Goal: Information Seeking & Learning: Find specific fact

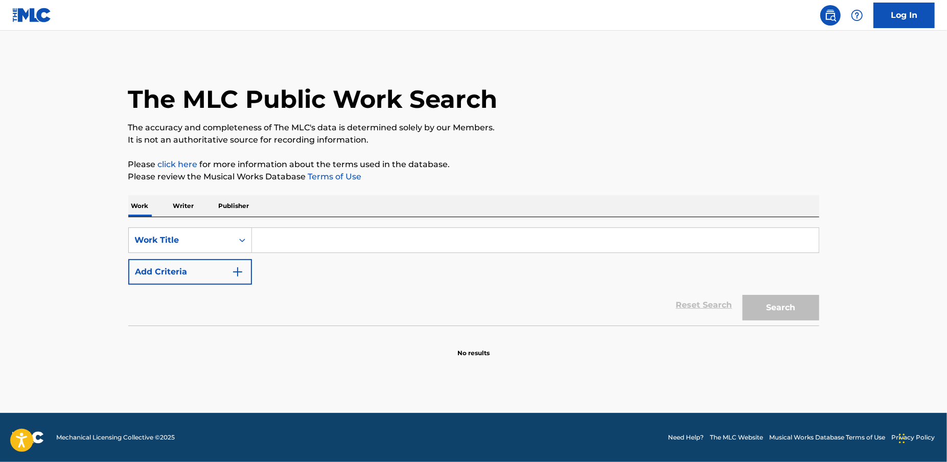
click at [310, 240] on input "Search Form" at bounding box center [535, 240] width 567 height 25
click at [289, 244] on input "Search Form" at bounding box center [535, 240] width 567 height 25
paste input "WARM UP"
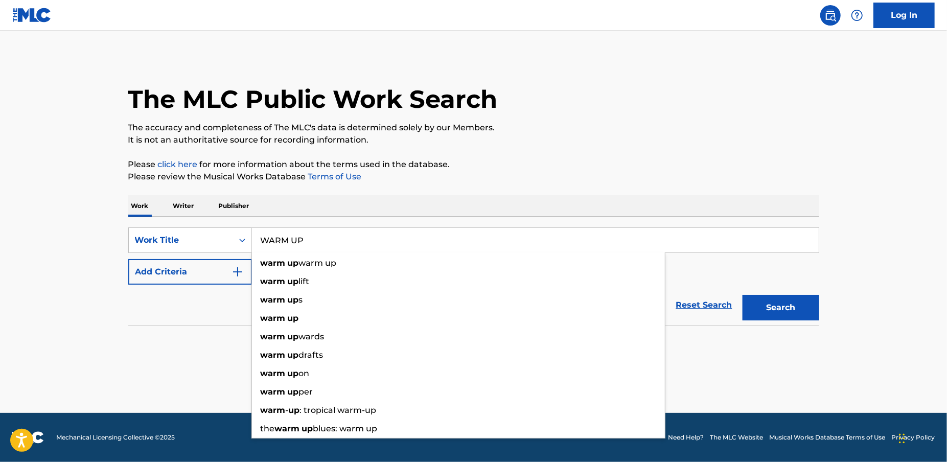
type input "WARM UP"
click at [193, 267] on button "Add Criteria" at bounding box center [190, 272] width 124 height 26
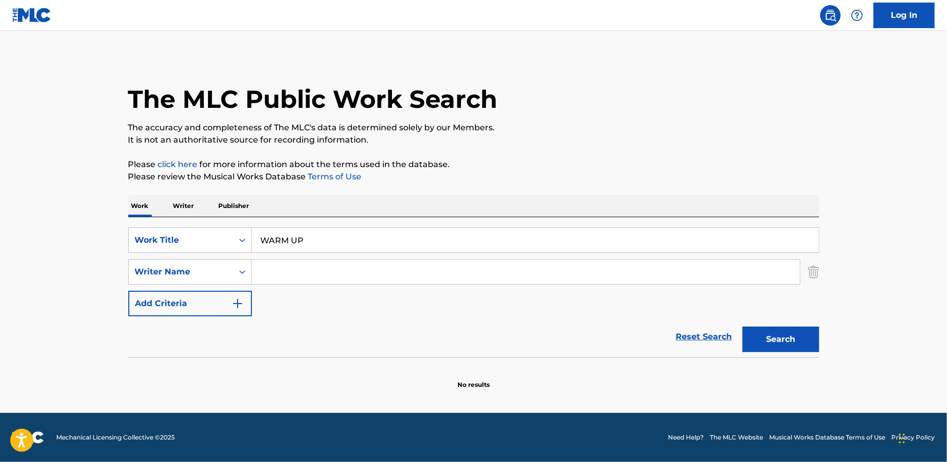
click at [299, 274] on input "Search Form" at bounding box center [526, 272] width 548 height 25
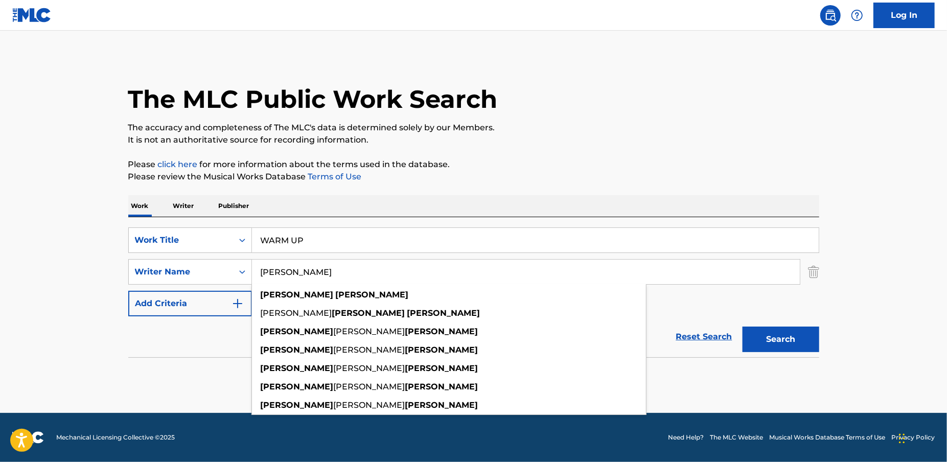
type input "[PERSON_NAME]"
click at [743, 327] on button "Search" at bounding box center [781, 340] width 77 height 26
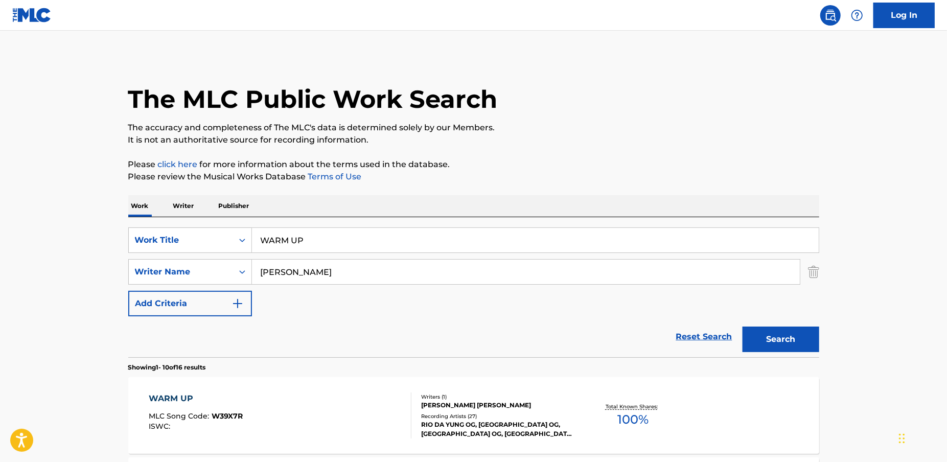
click at [227, 406] on div "WARM UP MLC Song Code : W39X7R ISWC :" at bounding box center [196, 415] width 94 height 46
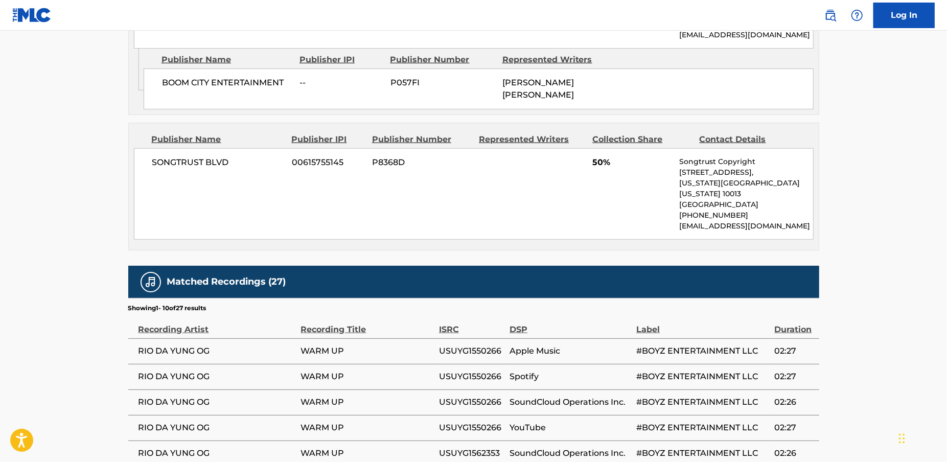
scroll to position [599, 0]
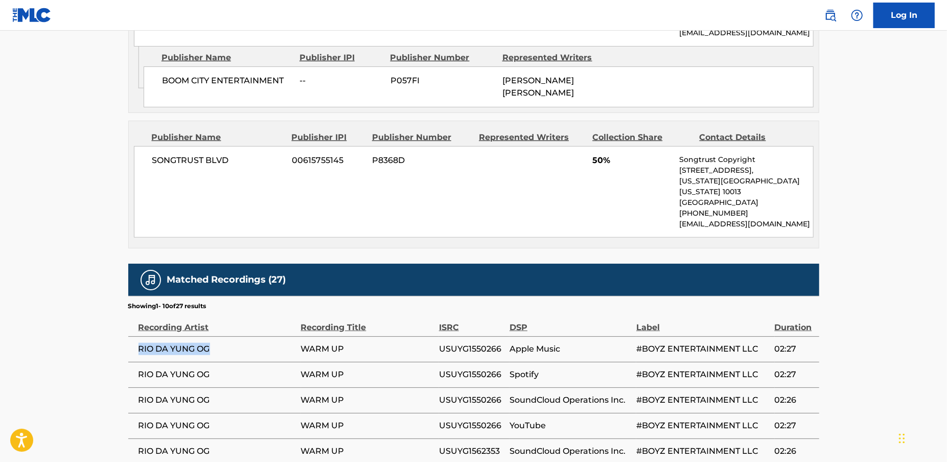
drag, startPoint x: 216, startPoint y: 328, endPoint x: 131, endPoint y: 327, distance: 84.8
click at [131, 336] on td "RIO DA YUNG OG" at bounding box center [214, 349] width 173 height 26
copy span "RIO DA YUNG OG"
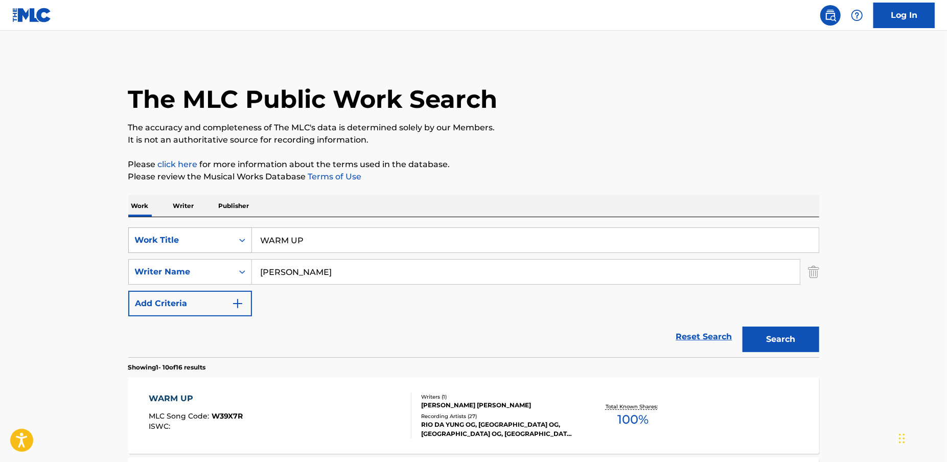
drag, startPoint x: 289, startPoint y: 241, endPoint x: 238, endPoint y: 239, distance: 51.2
click at [238, 239] on div "SearchWithCriteriaacd49c1a-499f-4873-a8b5-254cd25f6c04 Work Title WARM UP" at bounding box center [473, 240] width 691 height 26
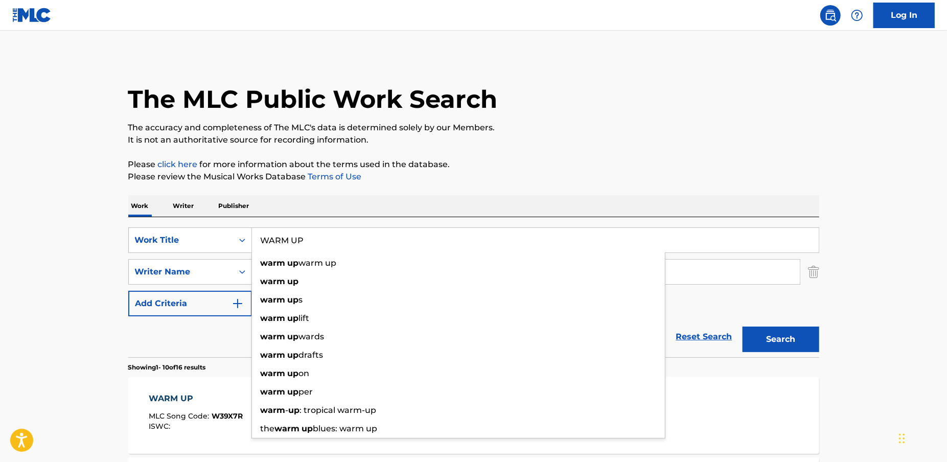
paste input "RICH NO DUH"
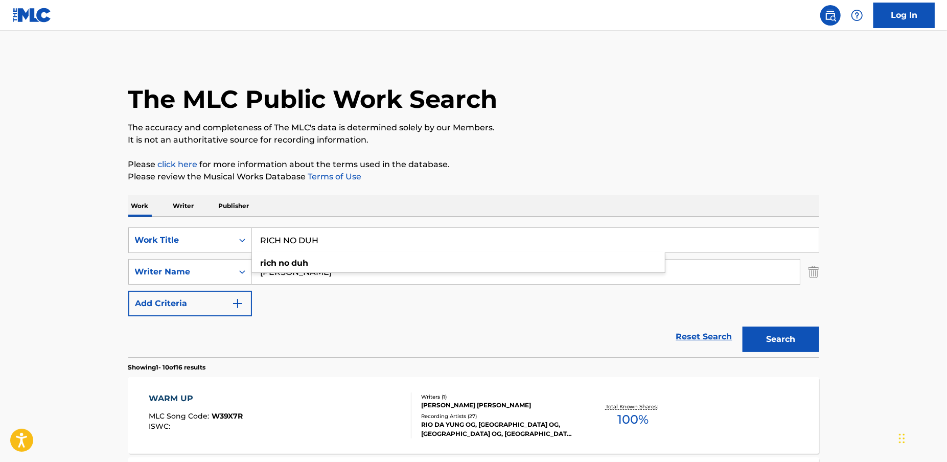
type input "RICH NO DUH"
click at [801, 340] on button "Search" at bounding box center [781, 340] width 77 height 26
click at [273, 391] on div "RICH NO DUH MLC Song Code : RC2TBF ISWC : T3249890533 Writers ( 3 ) [PERSON_NAM…" at bounding box center [473, 415] width 691 height 77
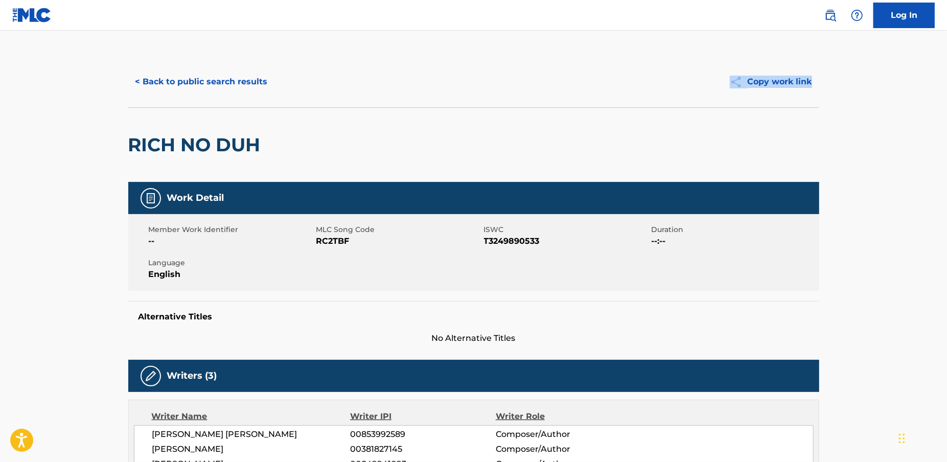
drag, startPoint x: 945, startPoint y: 62, endPoint x: 942, endPoint y: 104, distance: 42.6
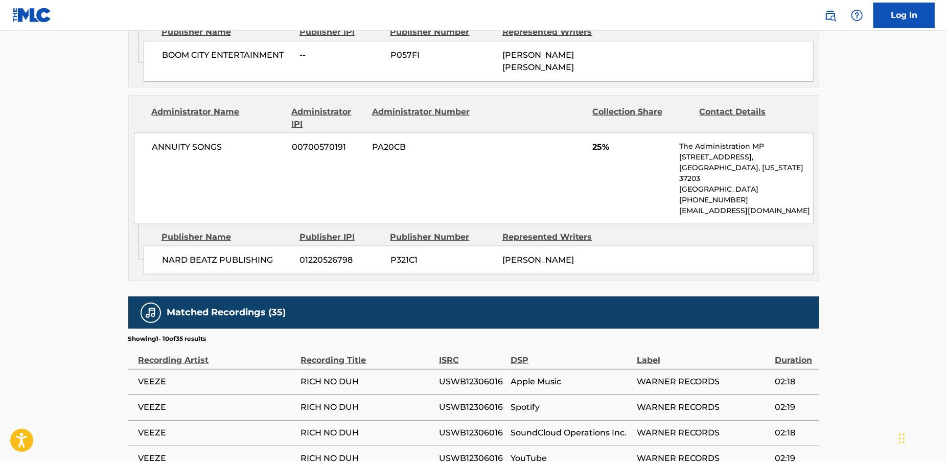
scroll to position [818, 0]
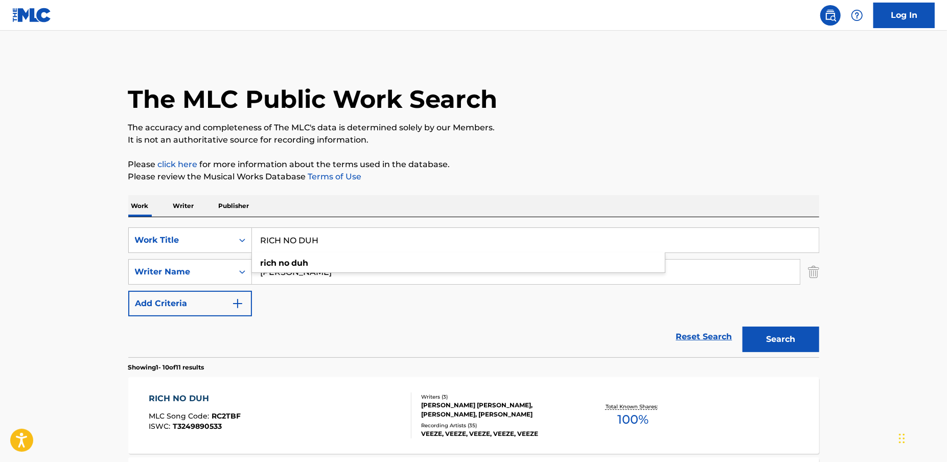
drag, startPoint x: 332, startPoint y: 238, endPoint x: 251, endPoint y: 240, distance: 80.8
click at [252, 240] on input "RICH NO DUH" at bounding box center [535, 240] width 567 height 25
paste input "POP MY SH T"
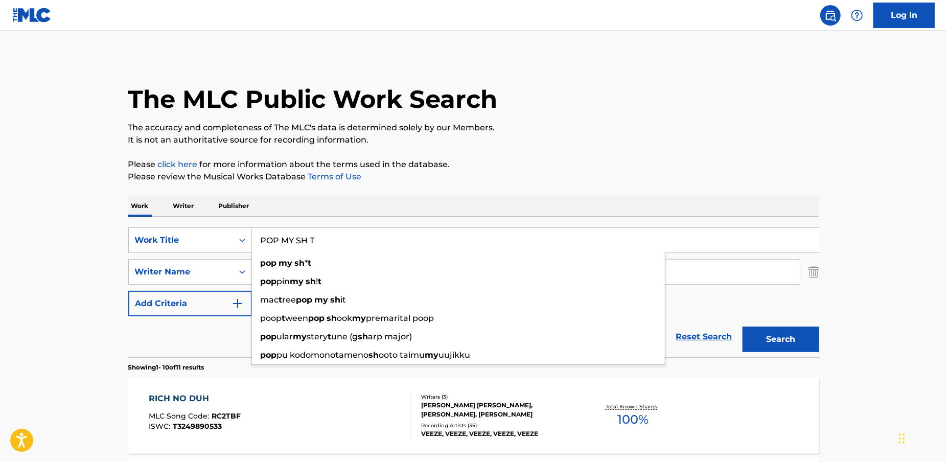
type input "POP MY SH T"
click at [760, 344] on button "Search" at bounding box center [781, 340] width 77 height 26
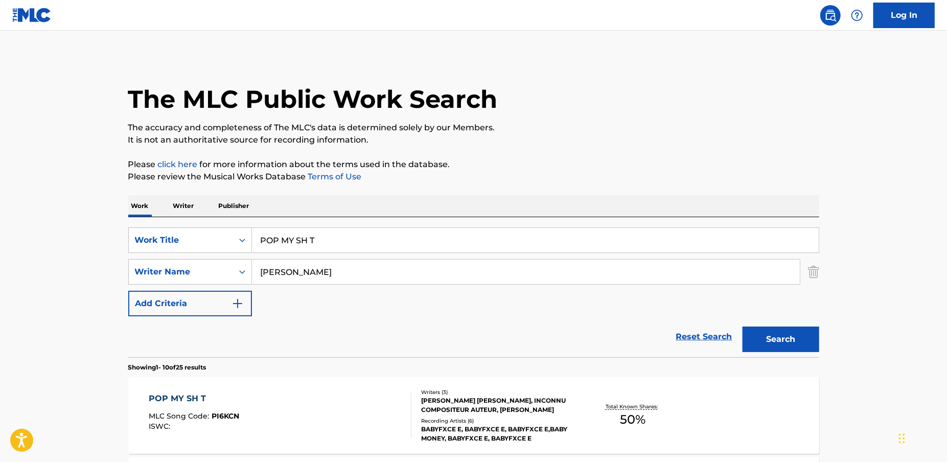
click at [360, 423] on div "POP MY SH T MLC Song Code : PI6KCN ISWC :" at bounding box center [280, 415] width 263 height 46
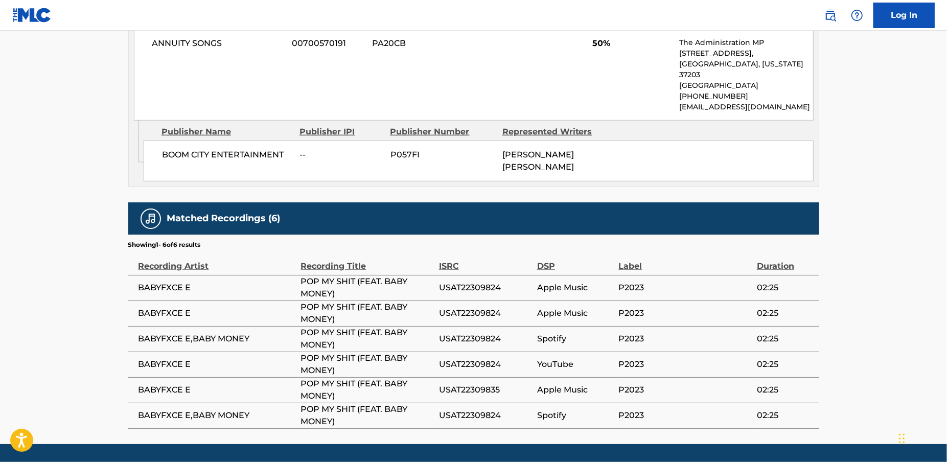
scroll to position [566, 0]
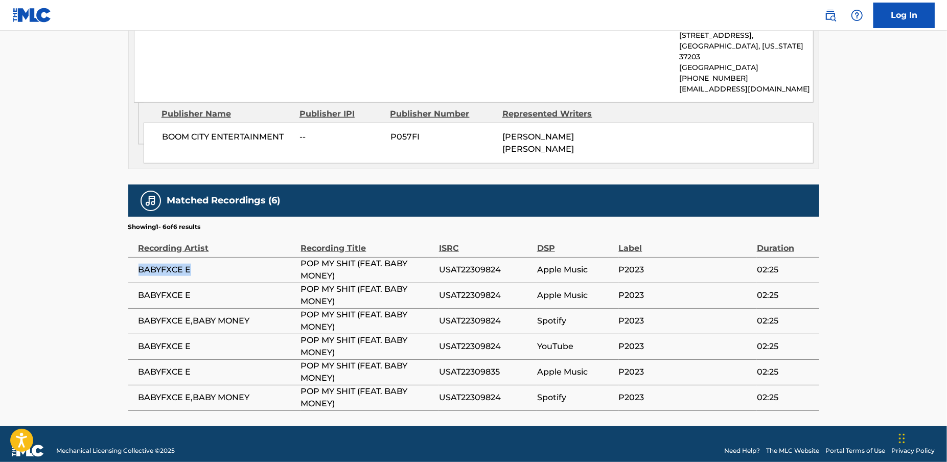
drag, startPoint x: 215, startPoint y: 253, endPoint x: 129, endPoint y: 258, distance: 85.5
click at [129, 258] on td "BABYFXCE E" at bounding box center [214, 270] width 173 height 26
drag, startPoint x: 265, startPoint y: 307, endPoint x: 133, endPoint y: 309, distance: 132.4
click at [133, 309] on td "BABYFXCE E,BABY MONEY" at bounding box center [214, 321] width 173 height 26
copy span "BABYFXCE E,BABY MONEY"
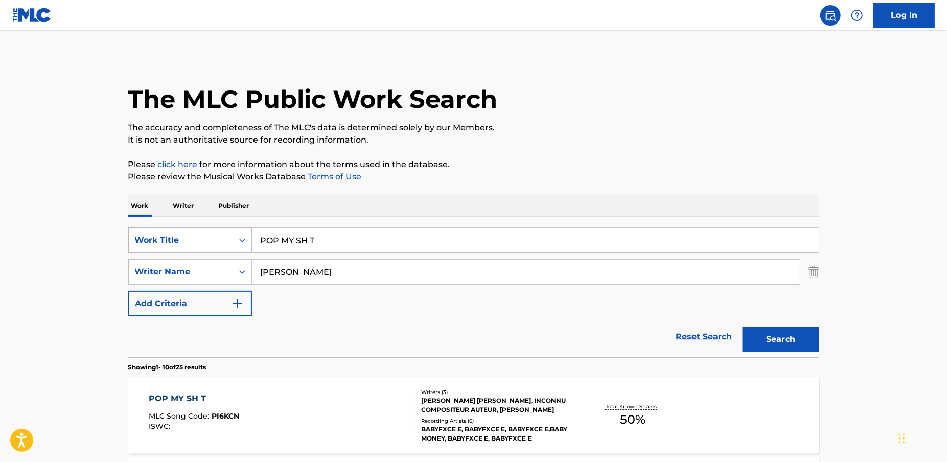
drag, startPoint x: 331, startPoint y: 240, endPoint x: 247, endPoint y: 236, distance: 83.4
click at [247, 236] on div "SearchWithCriteriaacd49c1a-499f-4873-a8b5-254cd25f6c04 Work Title POP MY SH T" at bounding box center [473, 240] width 691 height 26
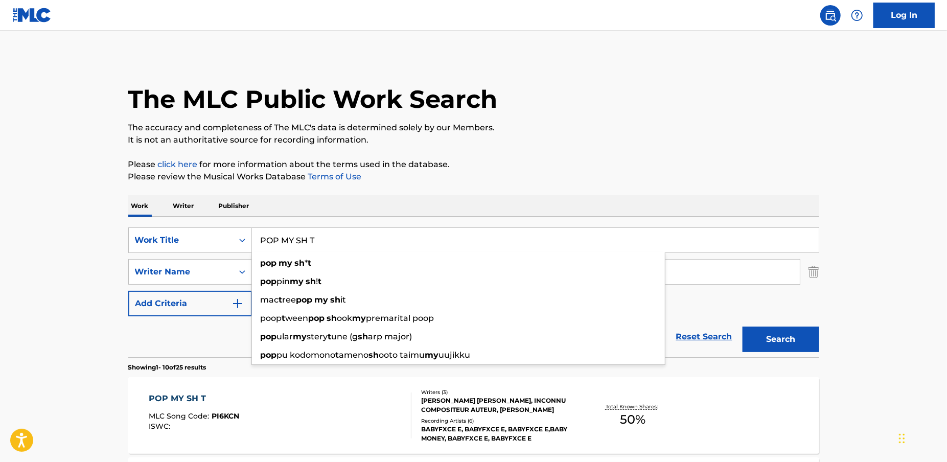
paste input "FLINT BOYZ"
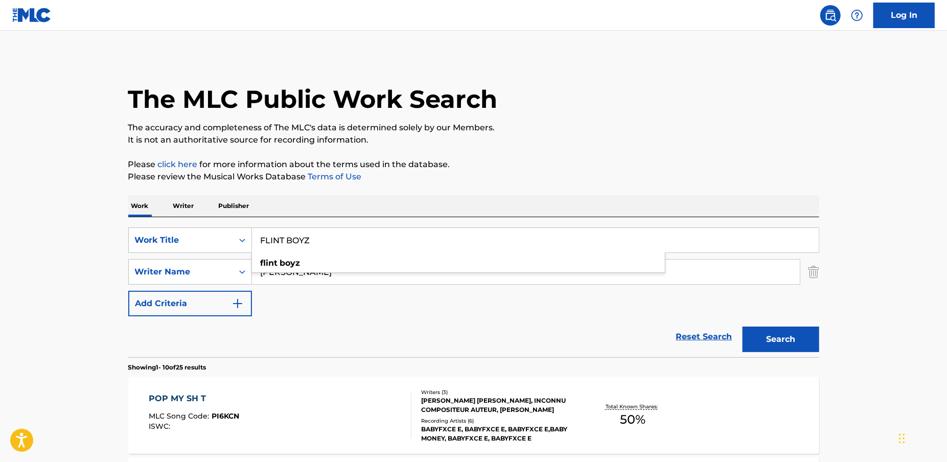
type input "FLINT BOYZ"
click at [795, 335] on button "Search" at bounding box center [781, 340] width 77 height 26
click at [221, 401] on div "FLINT BOYZ" at bounding box center [195, 398] width 93 height 12
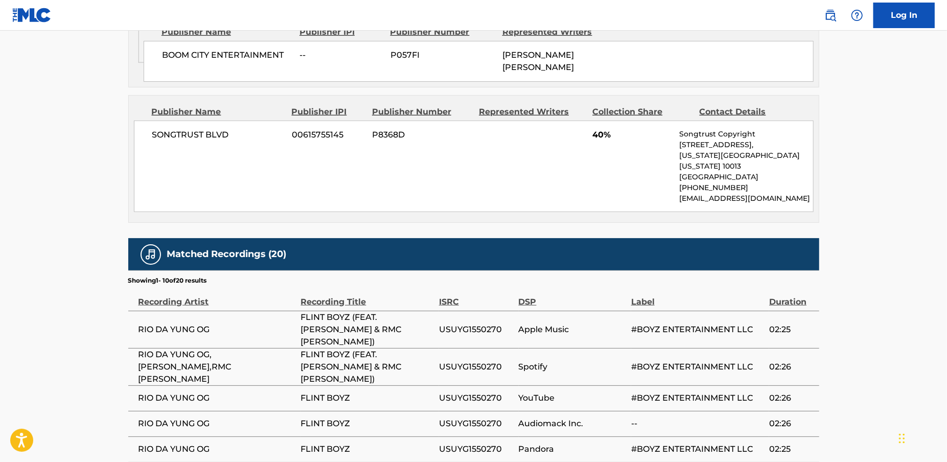
scroll to position [654, 0]
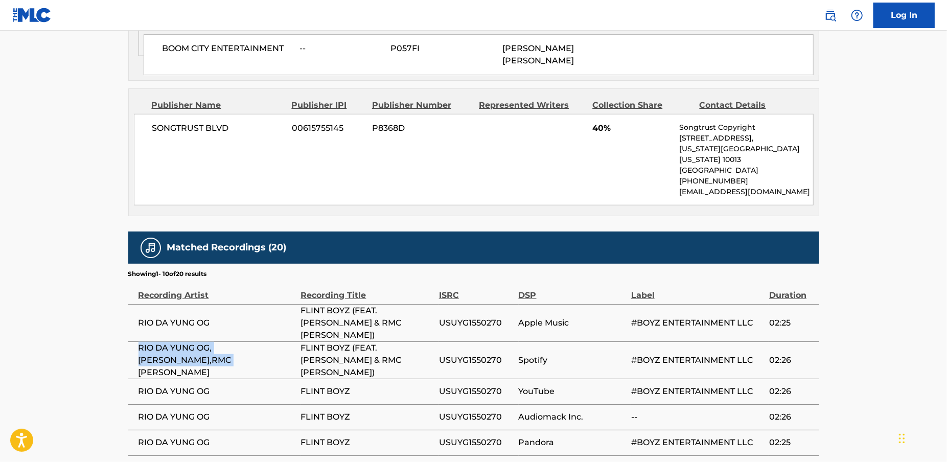
drag, startPoint x: 164, startPoint y: 323, endPoint x: 130, endPoint y: 316, distance: 34.5
click at [130, 341] on td "RIO DA YUNG OG,[PERSON_NAME],RMC [PERSON_NAME]" at bounding box center [214, 359] width 173 height 37
copy span "RIO DA YUNG OG,[PERSON_NAME],RMC [PERSON_NAME]"
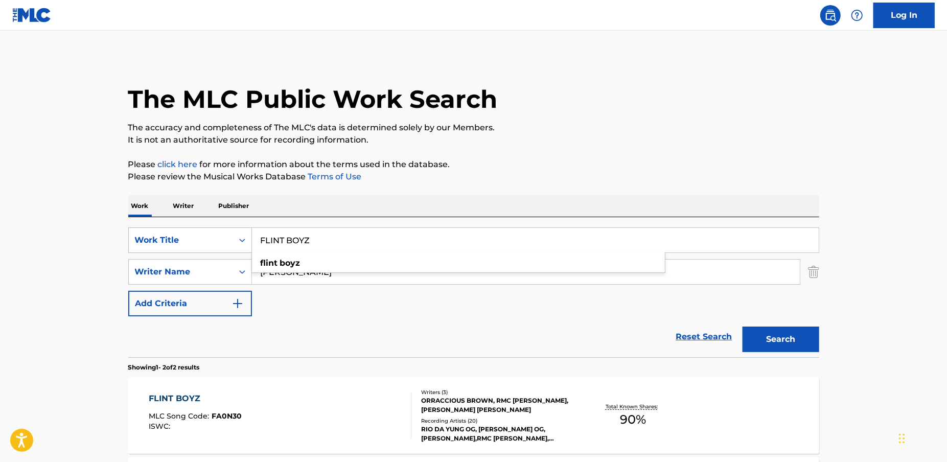
drag, startPoint x: 347, startPoint y: 247, endPoint x: 249, endPoint y: 230, distance: 99.6
click at [249, 230] on div "SearchWithCriteriaacd49c1a-499f-4873-a8b5-254cd25f6c04 Work Title FLINT BOYZ fl…" at bounding box center [473, 240] width 691 height 26
paste input "BROTHER FLOW"
type input "BROTHER FLOW"
click at [673, 162] on p "Please click here for more information about the terms used in the database." at bounding box center [473, 164] width 691 height 12
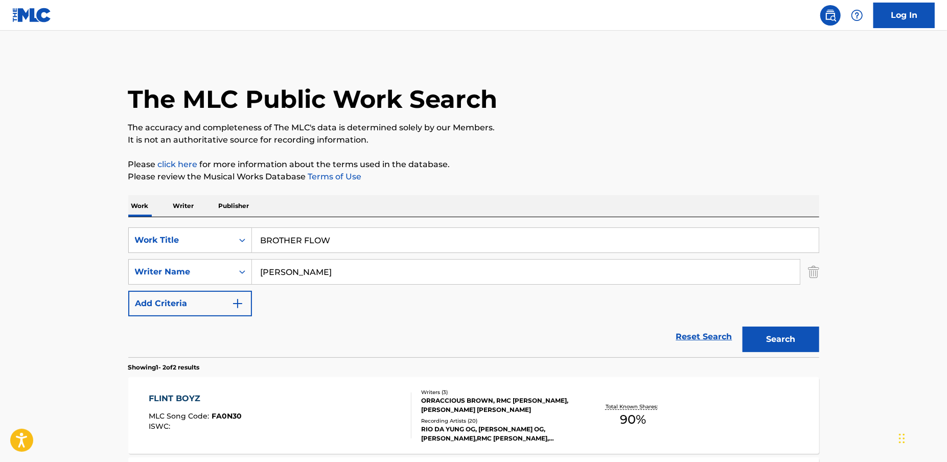
click at [800, 336] on button "Search" at bounding box center [781, 340] width 77 height 26
click at [318, 429] on div "BROTHER FLOW MLC Song Code : BE3A9F ISWC :" at bounding box center [280, 415] width 263 height 46
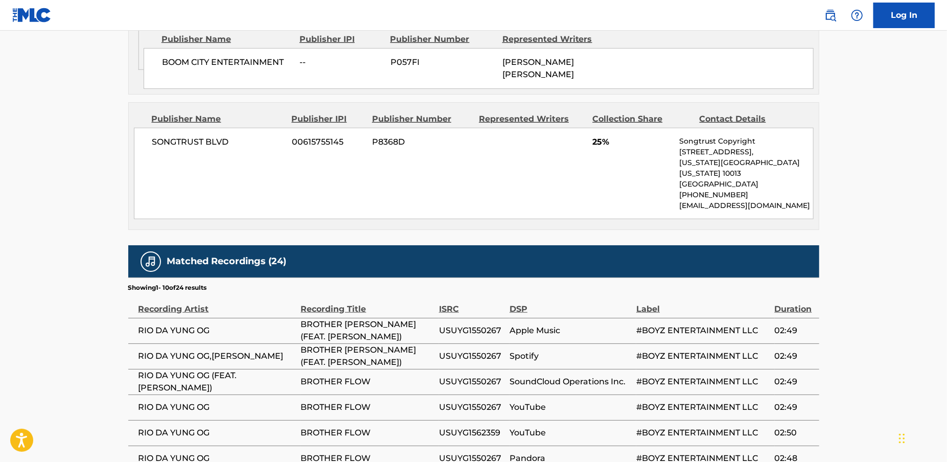
scroll to position [627, 0]
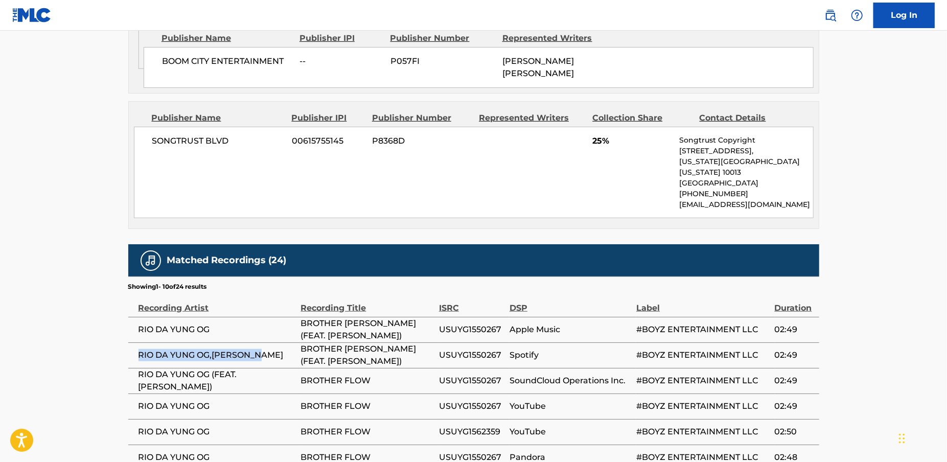
drag, startPoint x: 261, startPoint y: 334, endPoint x: 130, endPoint y: 333, distance: 130.8
click at [130, 342] on td "RIO DA YUNG OG,[PERSON_NAME]" at bounding box center [214, 355] width 173 height 26
copy span "RIO DA YUNG OG,[PERSON_NAME]"
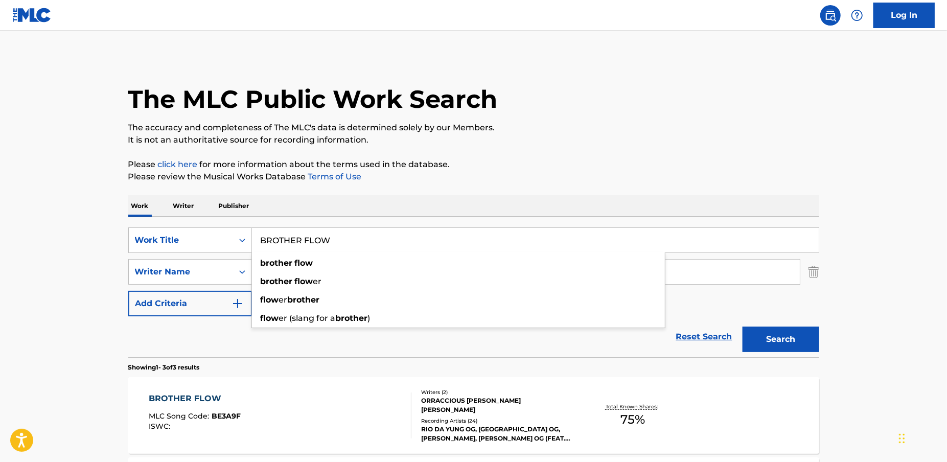
drag, startPoint x: 333, startPoint y: 244, endPoint x: 259, endPoint y: 237, distance: 74.4
click at [258, 237] on input "BROTHER FLOW" at bounding box center [535, 240] width 567 height 25
paste input "YUNG OG FLOW FREESTYLE"
type input "YUNG OG FLOW FREESTYLE"
click at [645, 194] on div "The MLC Public Work Search The accuracy and completeness of The MLC's data is d…" at bounding box center [473, 359] width 715 height 606
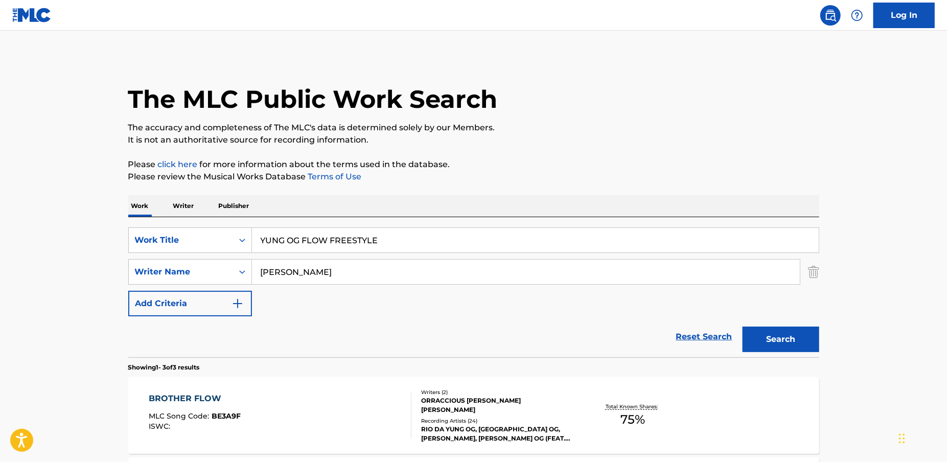
click at [780, 342] on button "Search" at bounding box center [781, 340] width 77 height 26
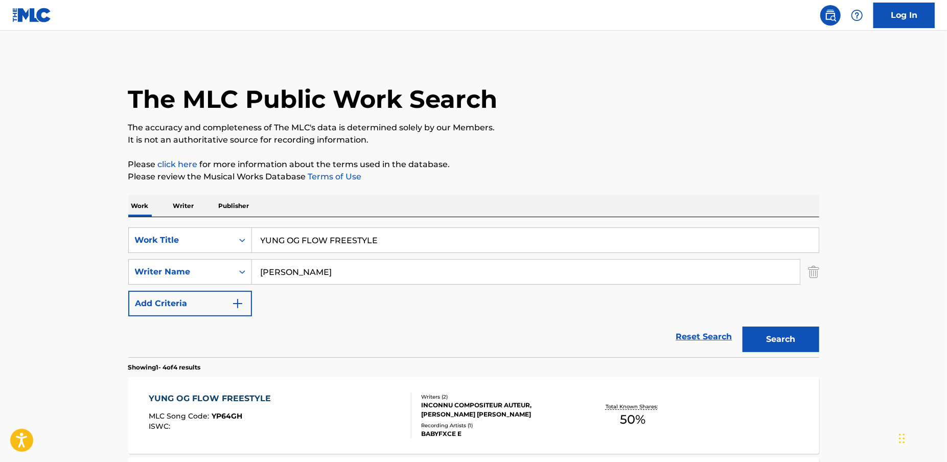
click at [286, 409] on div "YUNG OG FLOW FREESTYLE MLC Song Code : YP64GH ISWC :" at bounding box center [280, 415] width 263 height 46
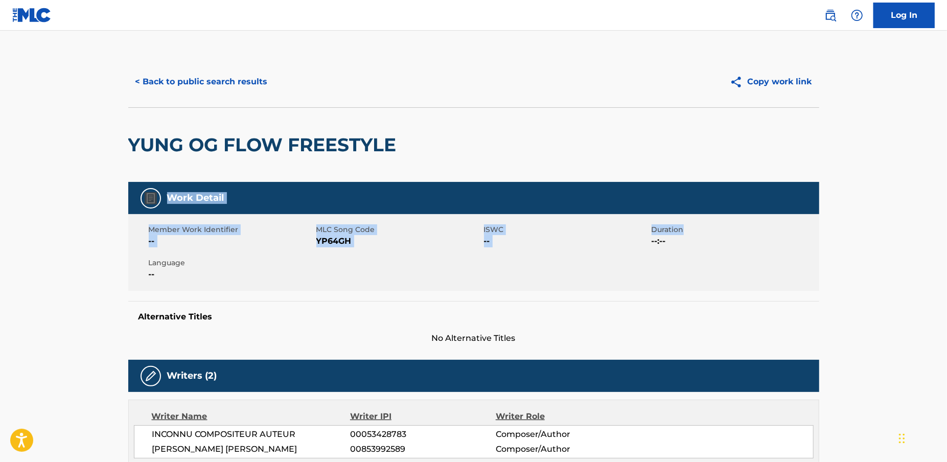
drag, startPoint x: 945, startPoint y: 147, endPoint x: 933, endPoint y: 231, distance: 85.1
click at [944, 233] on main "< Back to public search results Copy work link YUNG OG FLOW FREESTYLE Work Deta…" at bounding box center [473, 440] width 947 height 819
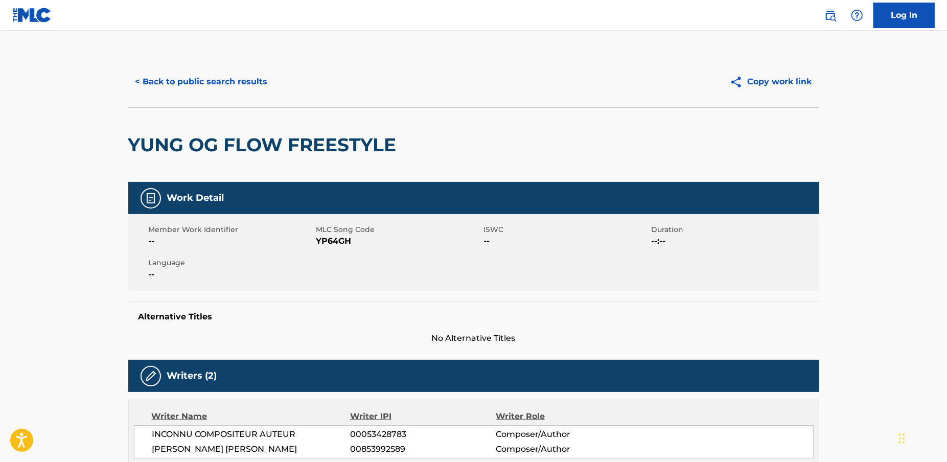
click at [872, 231] on main "< Back to public search results Copy work link YUNG OG FLOW FREESTYLE Work Deta…" at bounding box center [473, 440] width 947 height 819
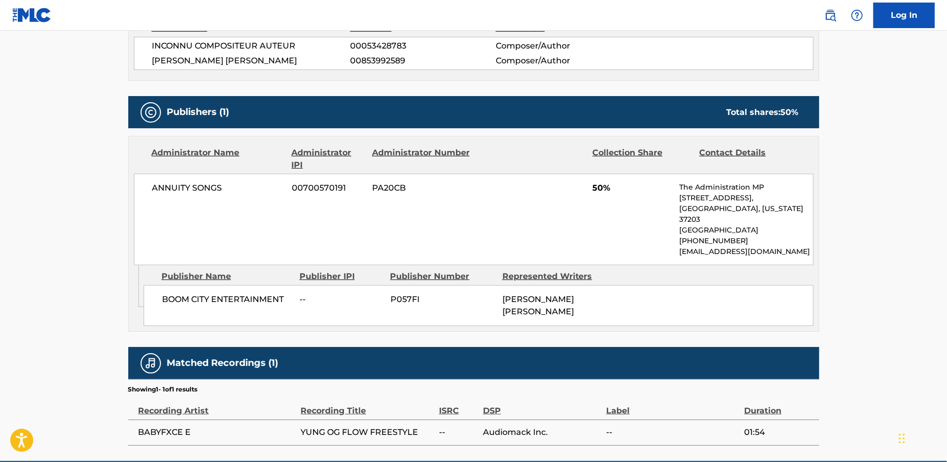
scroll to position [423, 0]
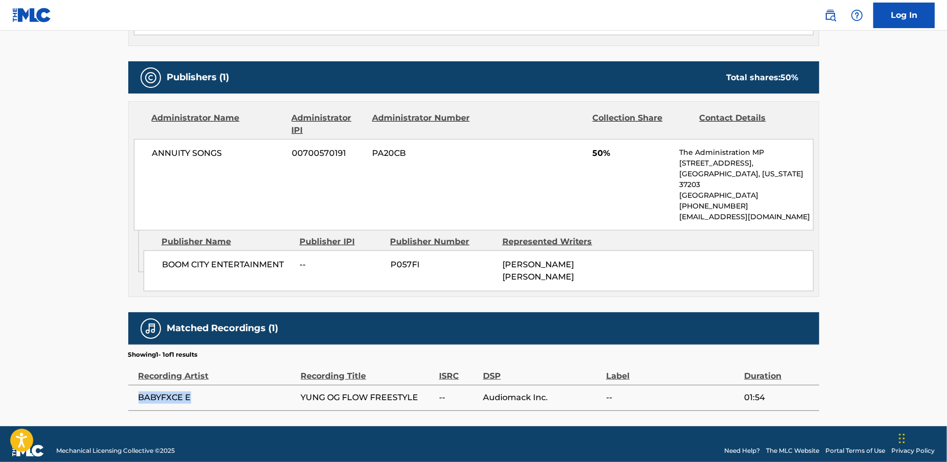
drag, startPoint x: 191, startPoint y: 385, endPoint x: 145, endPoint y: 387, distance: 46.6
click at [137, 385] on td "BABYFXCE E" at bounding box center [214, 398] width 173 height 26
copy span "BABYFXCE E"
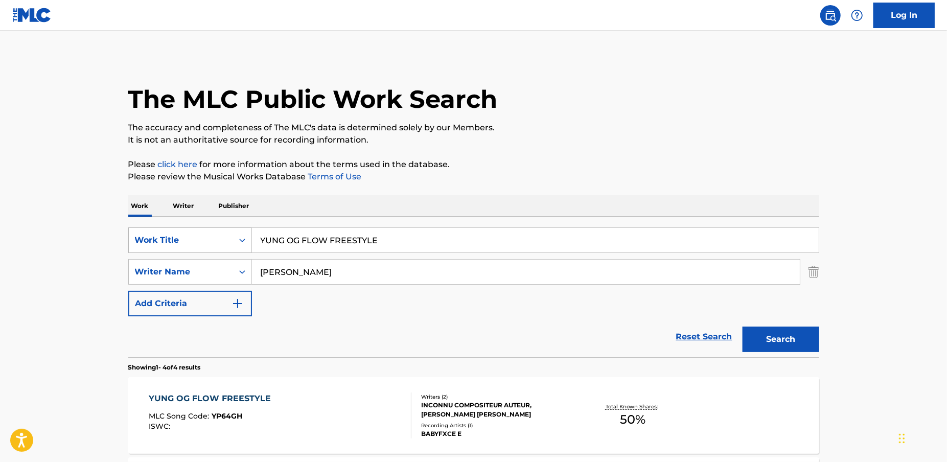
drag, startPoint x: 409, startPoint y: 246, endPoint x: 217, endPoint y: 239, distance: 191.8
click at [217, 239] on div "SearchWithCriteriaacd49c1a-499f-4873-a8b5-254cd25f6c04 Work Title YUNG OG FLOW …" at bounding box center [473, 240] width 691 height 26
paste input "DOONIE DESTROYER"
type input "DOONIE DESTROYER"
click at [766, 332] on button "Search" at bounding box center [781, 340] width 77 height 26
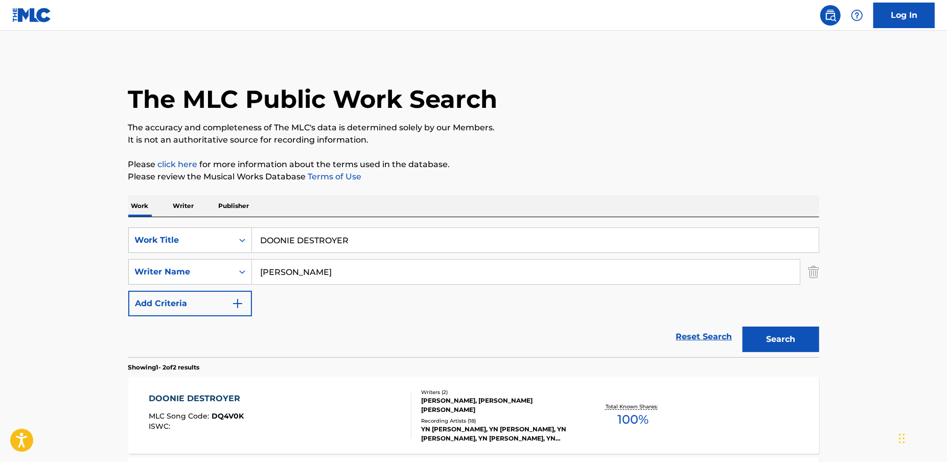
click at [235, 402] on div "DOONIE DESTROYER" at bounding box center [197, 398] width 97 height 12
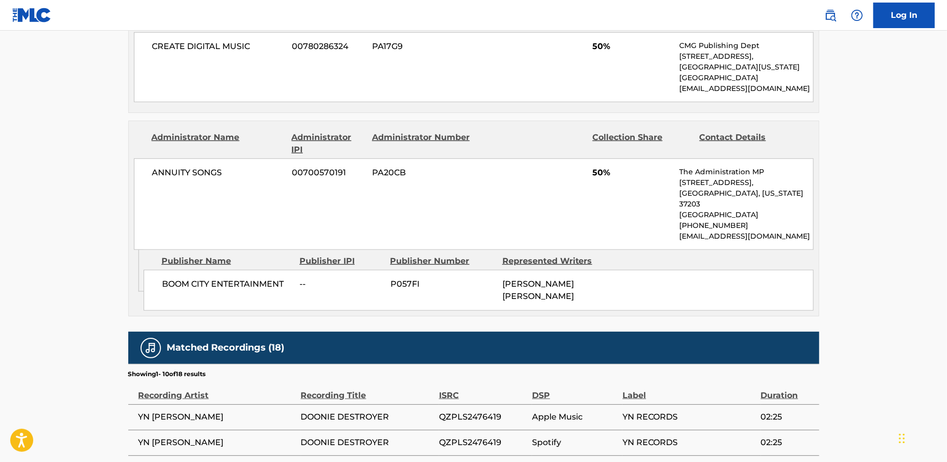
scroll to position [545, 0]
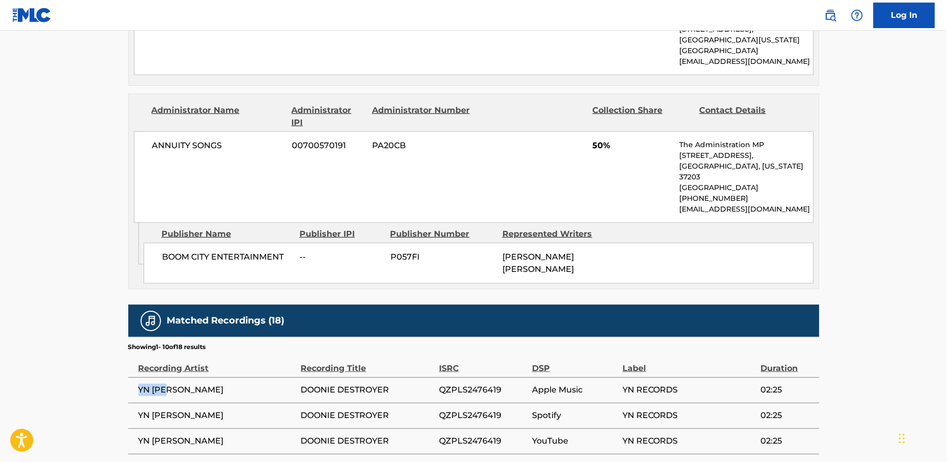
drag, startPoint x: 179, startPoint y: 382, endPoint x: 128, endPoint y: 378, distance: 51.3
click at [128, 378] on td "YN [PERSON_NAME]" at bounding box center [214, 390] width 173 height 26
copy span "YN [PERSON_NAME]"
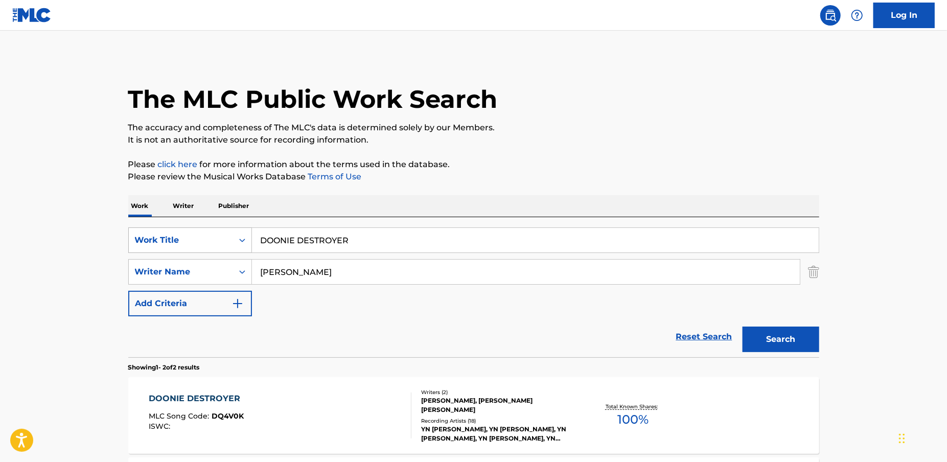
drag, startPoint x: 359, startPoint y: 246, endPoint x: 239, endPoint y: 234, distance: 120.7
click at [239, 234] on div "SearchWithCriteriaacd49c1a-499f-4873-a8b5-254cd25f6c04 Work Title DOONIE DESTRO…" at bounding box center [473, 240] width 691 height 26
paste input "HOW TO RUN"
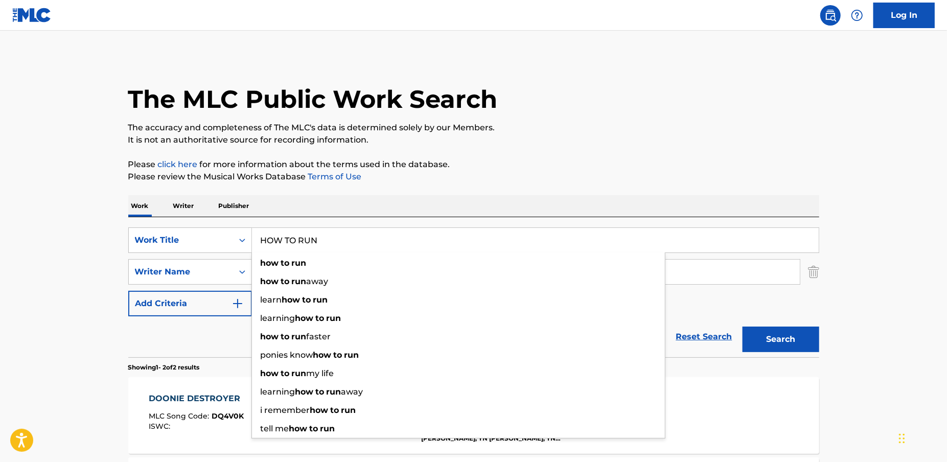
type input "HOW TO RUN"
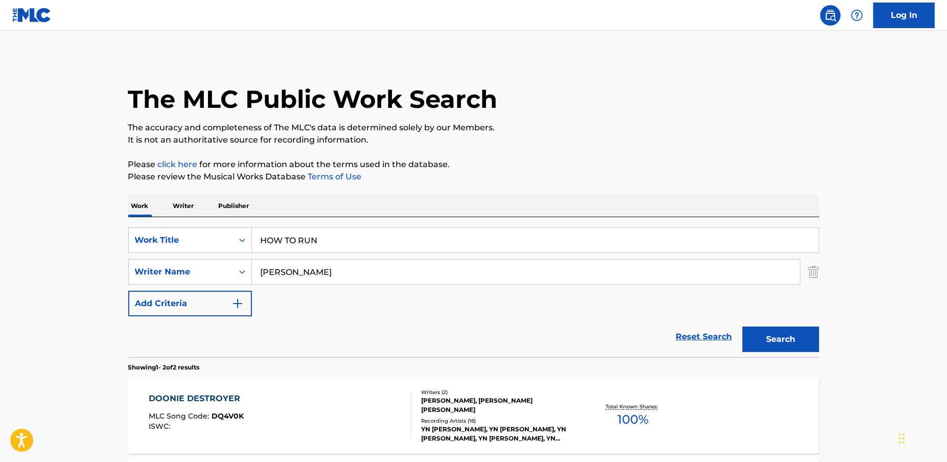
drag, startPoint x: 770, startPoint y: 340, endPoint x: 368, endPoint y: 356, distance: 402.5
click at [770, 340] on button "Search" at bounding box center [781, 340] width 77 height 26
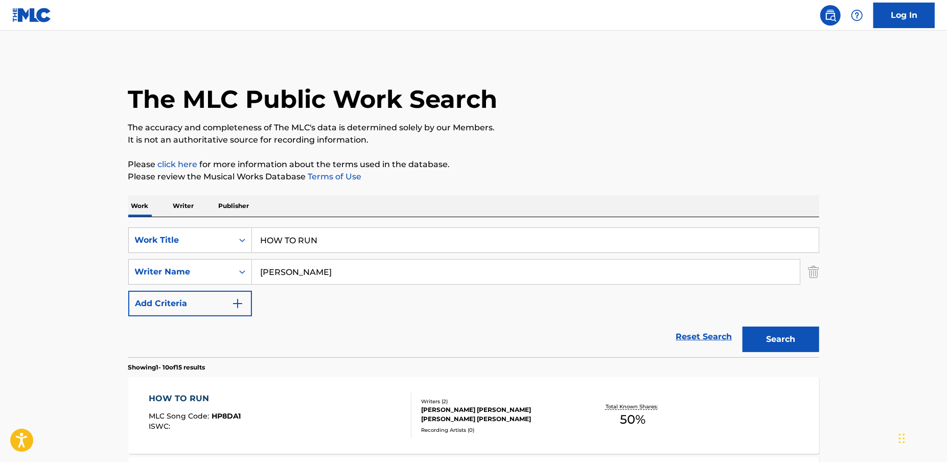
click at [315, 394] on div "HOW TO RUN MLC Song Code : HP8DA1 ISWC :" at bounding box center [280, 415] width 263 height 46
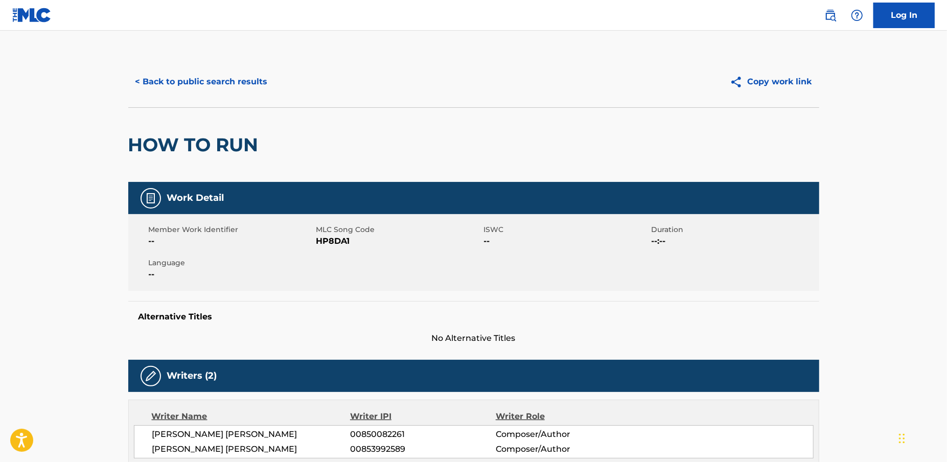
click at [864, 176] on main "< Back to public search results Copy work link HOW TO RUN Work Detail Member Wo…" at bounding box center [473, 389] width 947 height 717
click at [145, 87] on button "< Back to public search results" at bounding box center [201, 82] width 147 height 26
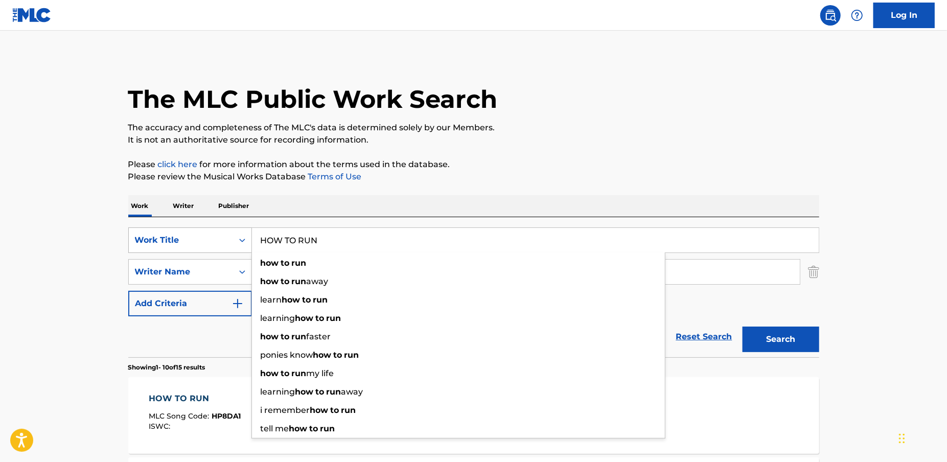
drag, startPoint x: 332, startPoint y: 243, endPoint x: 248, endPoint y: 242, distance: 83.3
click at [247, 242] on div "SearchWithCriteriaacd49c1a-499f-4873-a8b5-254cd25f6c04 Work Title HOW TO RUN ho…" at bounding box center [473, 240] width 691 height 26
paste input "[PERSON_NAME] N [PERSON_NAME]"
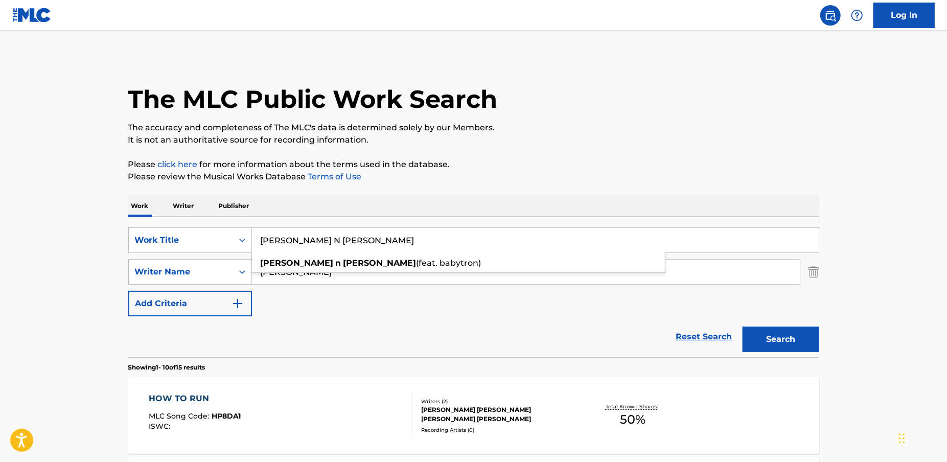
type input "[PERSON_NAME] N [PERSON_NAME]"
click at [769, 335] on button "Search" at bounding box center [781, 340] width 77 height 26
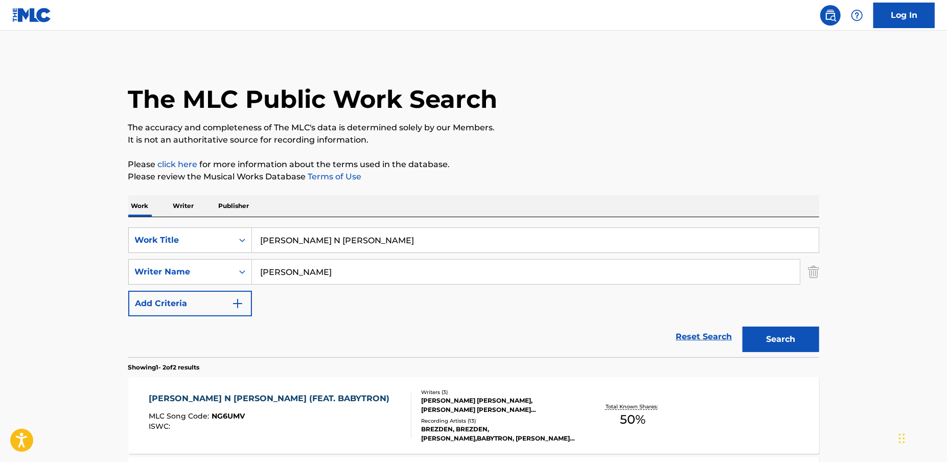
click at [349, 403] on div "[PERSON_NAME] N [PERSON_NAME] (FEAT. BABYTRON) MLC Song Code : NG6UMV ISWC :" at bounding box center [280, 415] width 263 height 46
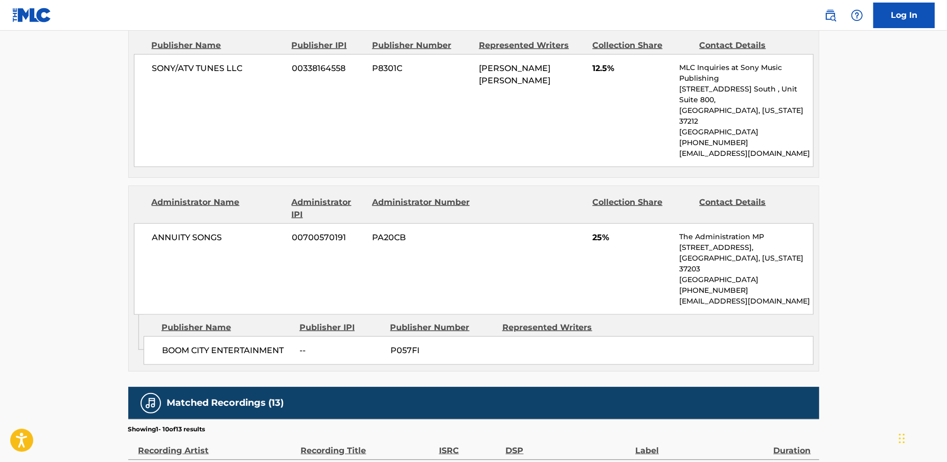
scroll to position [763, 0]
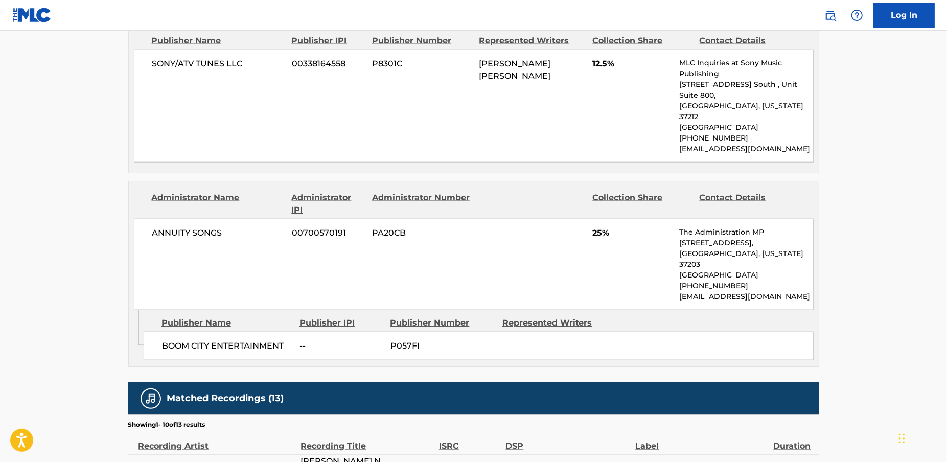
drag, startPoint x: 196, startPoint y: 392, endPoint x: 138, endPoint y: 387, distance: 57.5
copy span "[PERSON_NAME]"
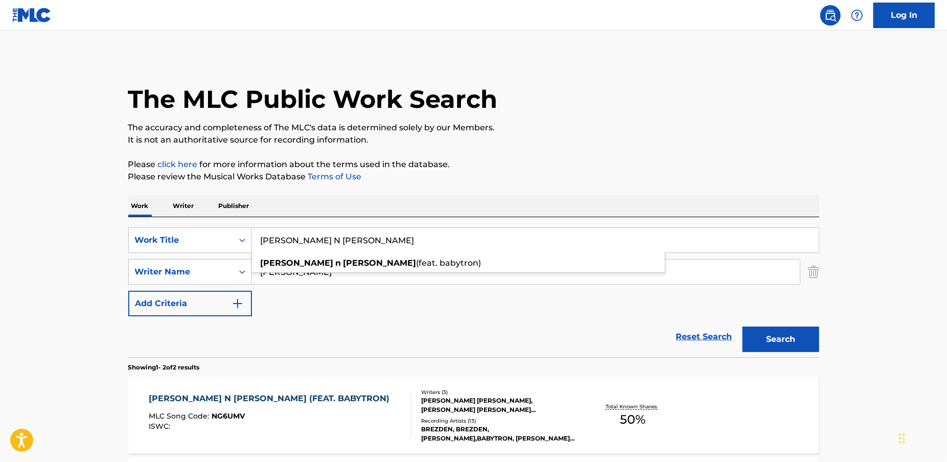
drag, startPoint x: 337, startPoint y: 244, endPoint x: 276, endPoint y: 230, distance: 61.9
click at [274, 231] on input "[PERSON_NAME] N [PERSON_NAME]" at bounding box center [535, 240] width 567 height 25
paste input "[PERSON_NAME]"
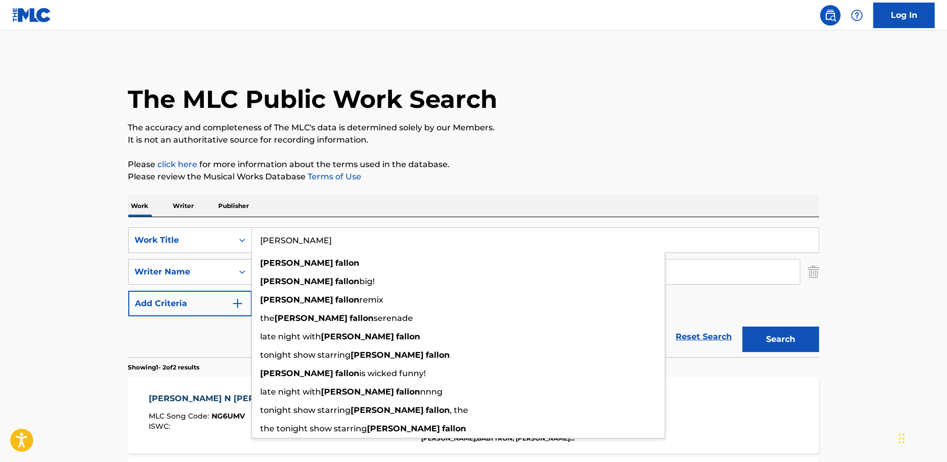
type input "[PERSON_NAME]"
click at [766, 333] on button "Search" at bounding box center [781, 340] width 77 height 26
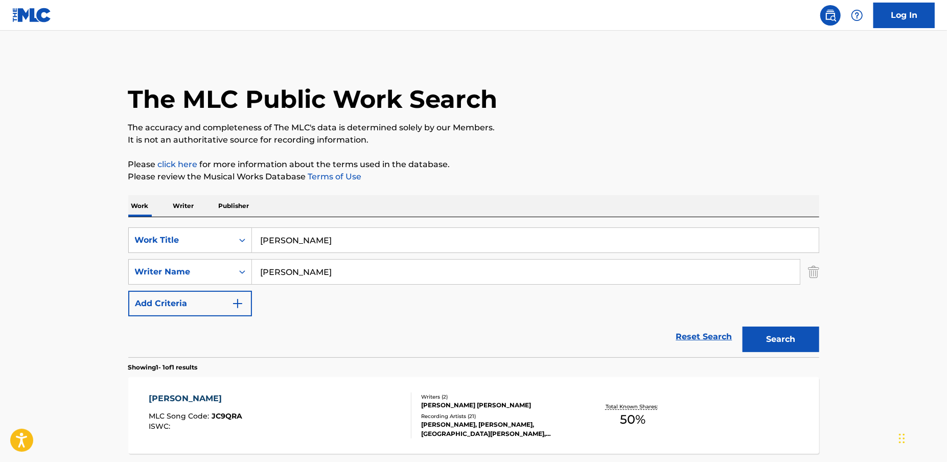
click at [256, 397] on div "[PERSON_NAME] MLC Song Code : JC9QRA ISWC :" at bounding box center [280, 415] width 263 height 46
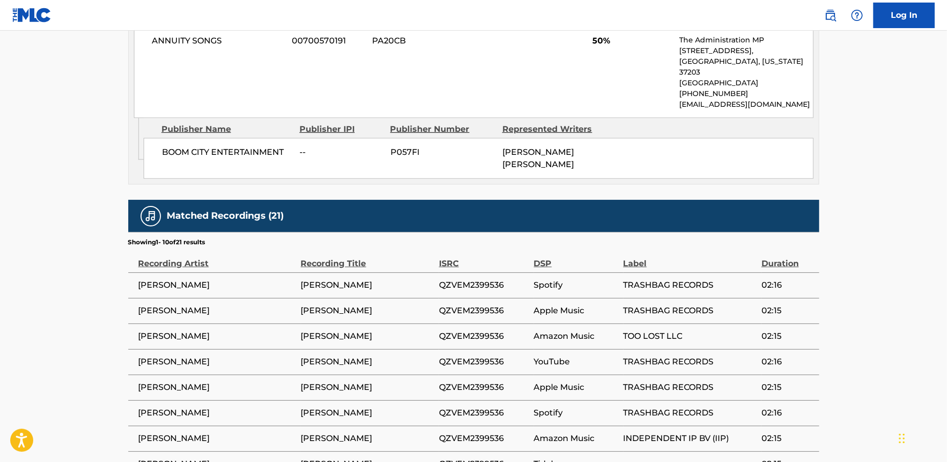
scroll to position [545, 0]
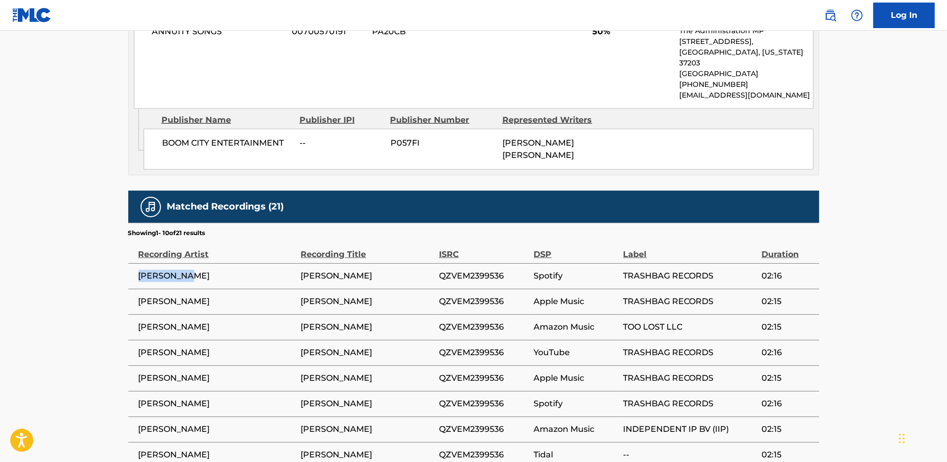
drag, startPoint x: 224, startPoint y: 264, endPoint x: 129, endPoint y: 261, distance: 95.1
click at [129, 263] on td "[PERSON_NAME]" at bounding box center [214, 276] width 173 height 26
copy span "[PERSON_NAME]"
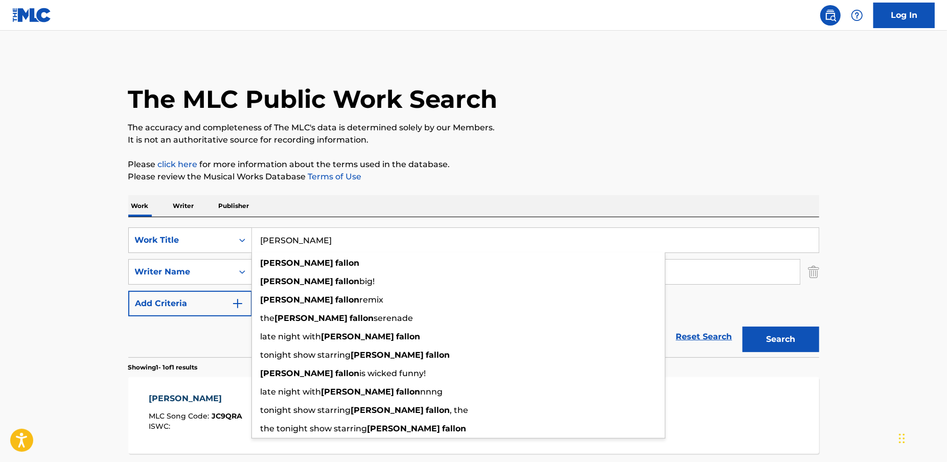
drag, startPoint x: 331, startPoint y: 243, endPoint x: 256, endPoint y: 233, distance: 76.4
click at [256, 233] on input "[PERSON_NAME]" at bounding box center [535, 240] width 567 height 25
paste input "WHAM WHAM"
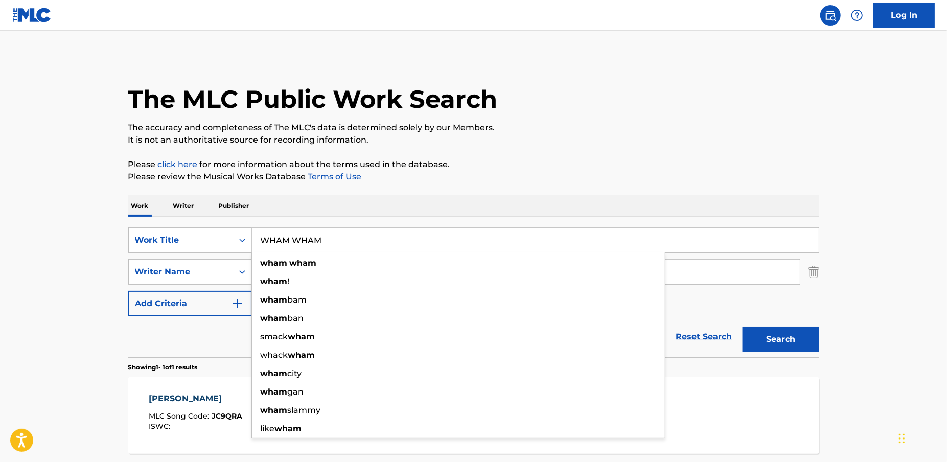
type input "WHAM WHAM"
click at [82, 291] on main "The MLC Public Work Search The accuracy and completeness of The MLC's data is d…" at bounding box center [473, 269] width 947 height 476
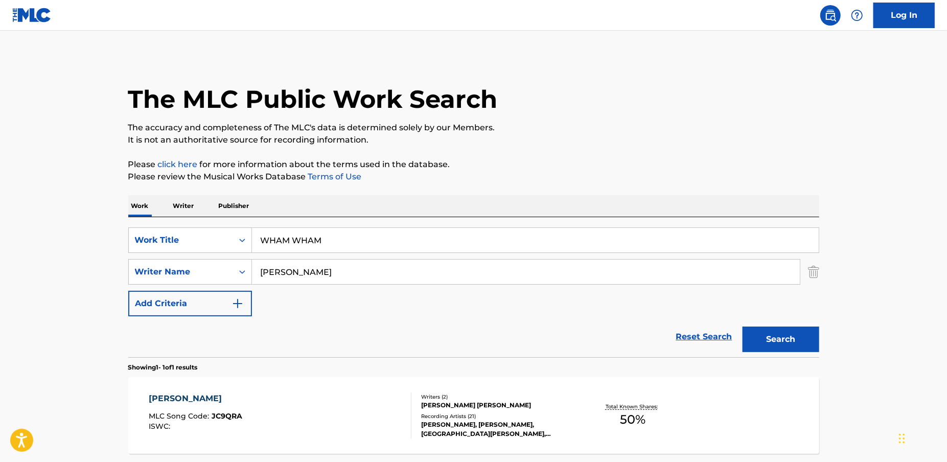
click at [800, 336] on button "Search" at bounding box center [781, 340] width 77 height 26
click at [594, 352] on div "Reset Search Search" at bounding box center [473, 336] width 691 height 41
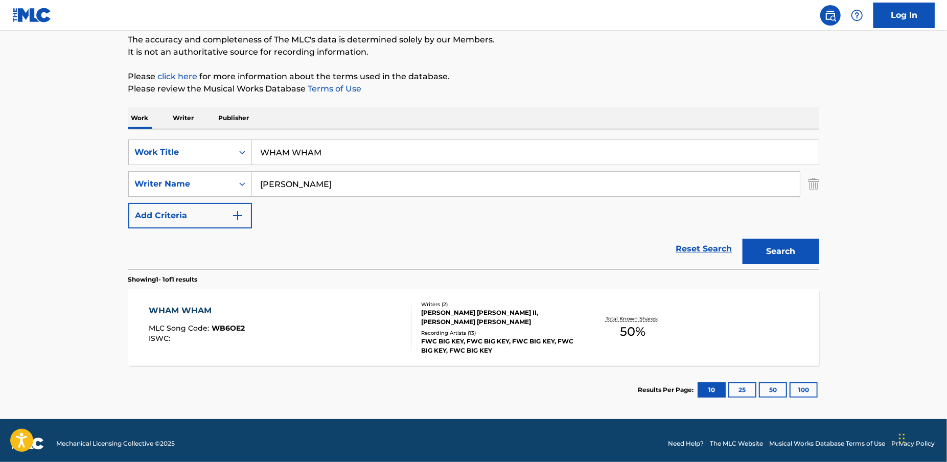
scroll to position [94, 0]
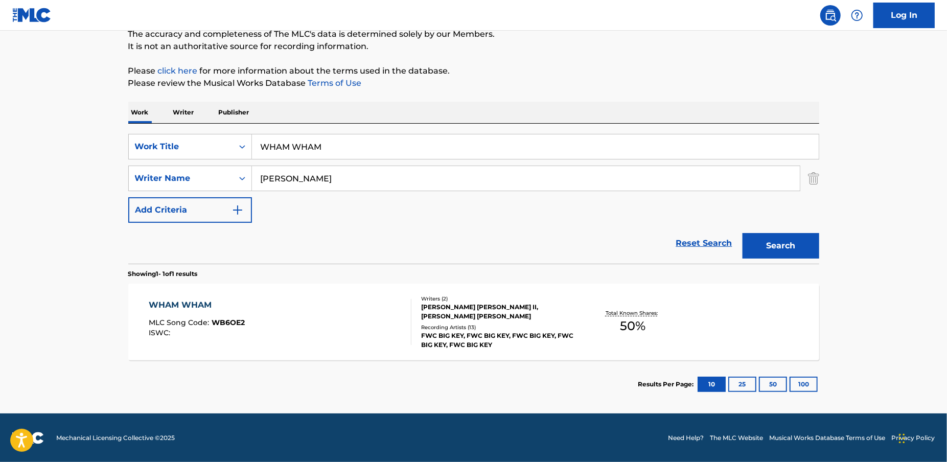
click at [336, 313] on div "WHAM WHAM MLC Song Code : WB6OE2 ISWC :" at bounding box center [280, 322] width 263 height 46
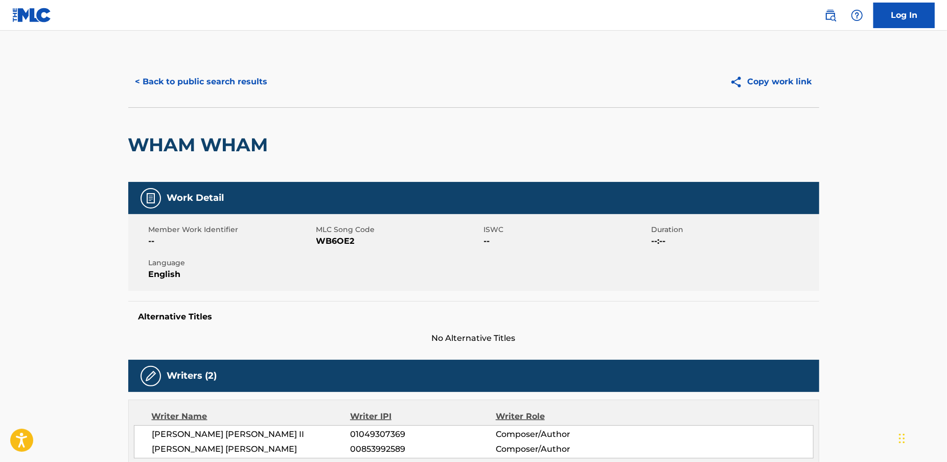
click at [88, 318] on main "< Back to public search results Copy work link WHAM WHAM Work Detail Member Wor…" at bounding box center [473, 408] width 947 height 755
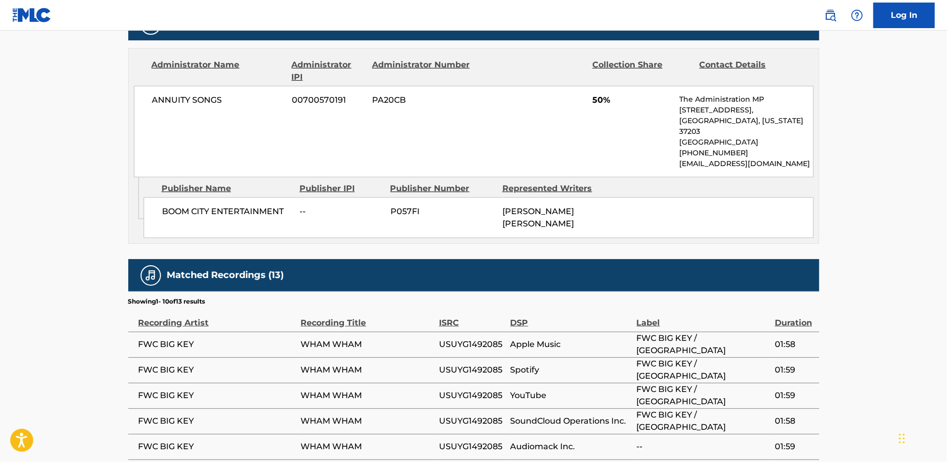
scroll to position [491, 0]
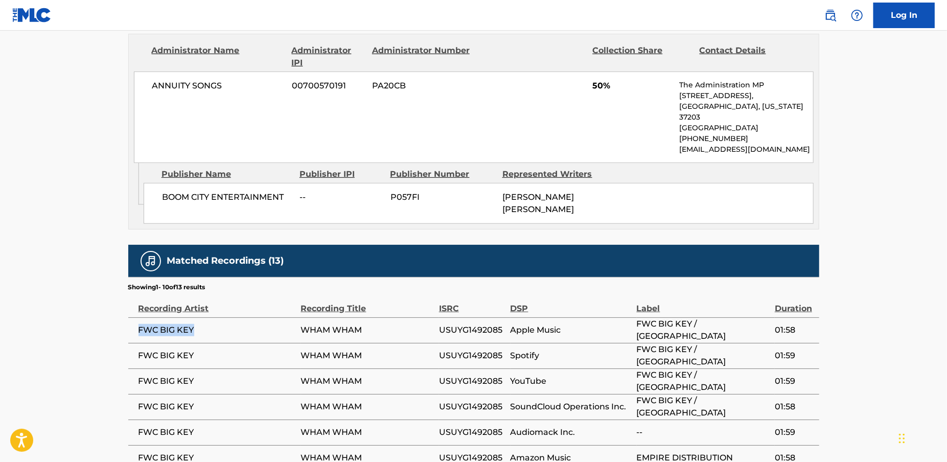
drag, startPoint x: 214, startPoint y: 321, endPoint x: 130, endPoint y: 314, distance: 84.6
click at [130, 317] on td "FWC BIG KEY" at bounding box center [214, 330] width 173 height 26
copy span "FWC BIG KEY"
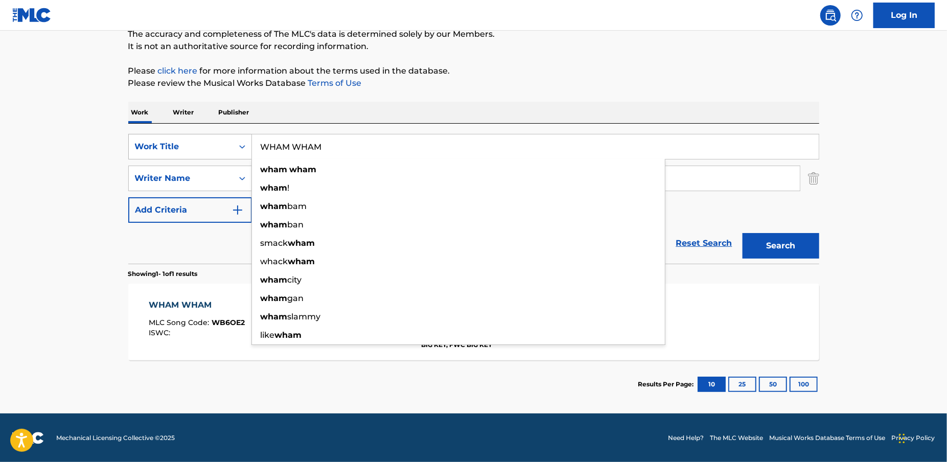
drag, startPoint x: 343, startPoint y: 148, endPoint x: 240, endPoint y: 141, distance: 104.0
click at [240, 141] on div "SearchWithCriteriaacd49c1a-499f-4873-a8b5-254cd25f6c04 Work Title WHAM WHAM wha…" at bounding box center [473, 147] width 691 height 26
paste input "PICK ME NOW"
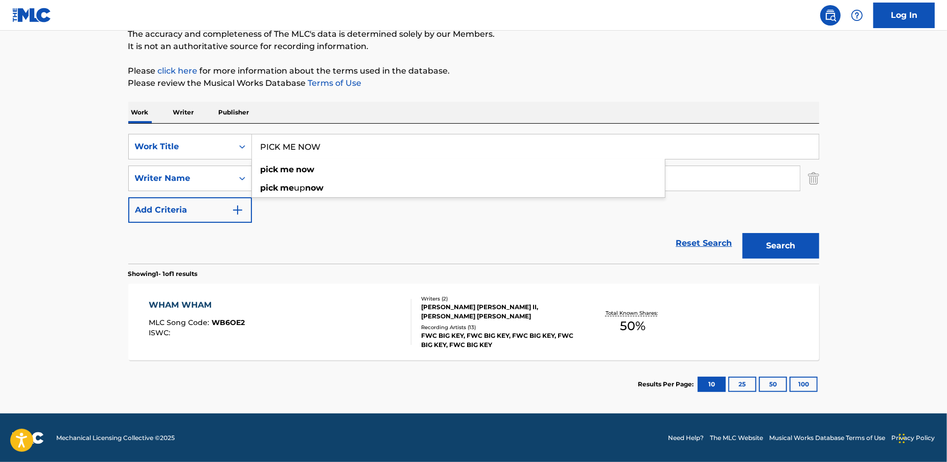
type input "PICK ME NOW"
click at [84, 167] on main "The MLC Public Work Search The accuracy and completeness of The MLC's data is d…" at bounding box center [473, 175] width 947 height 476
click at [786, 250] on button "Search" at bounding box center [781, 246] width 77 height 26
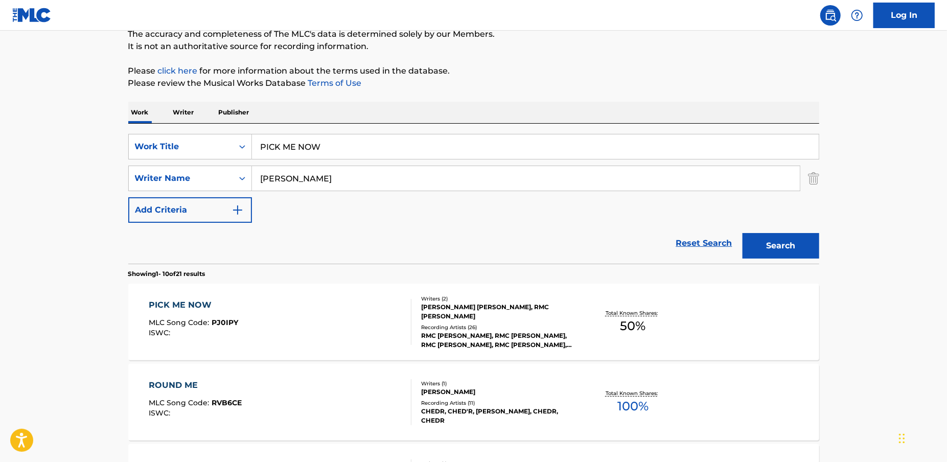
click at [221, 326] on span "PJ0IPY" at bounding box center [225, 322] width 27 height 9
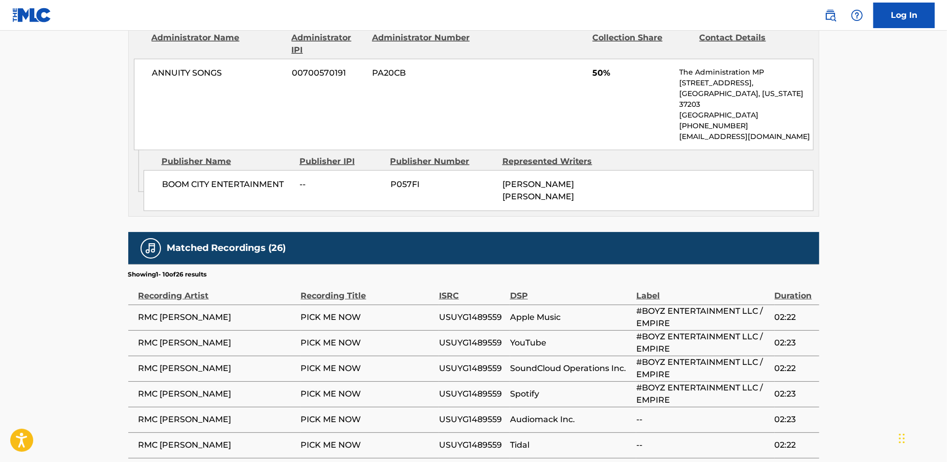
scroll to position [518, 0]
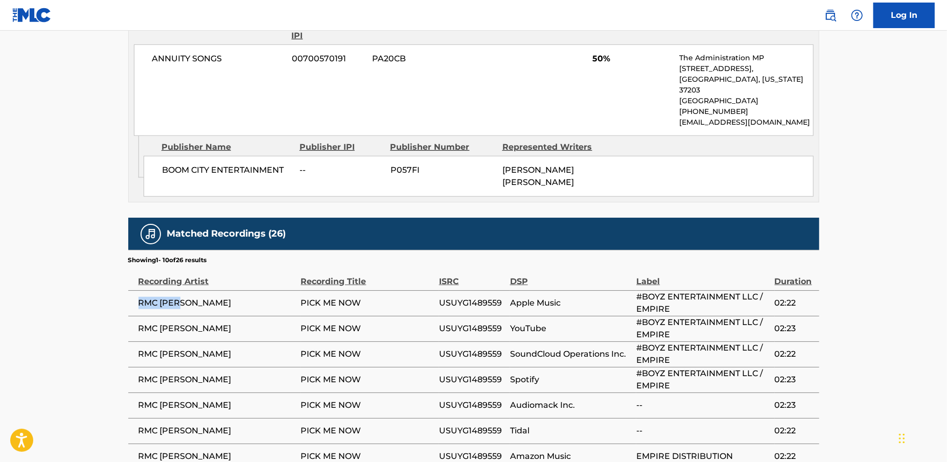
drag, startPoint x: 189, startPoint y: 291, endPoint x: 132, endPoint y: 294, distance: 56.8
click at [132, 294] on td "RMC [PERSON_NAME]" at bounding box center [214, 303] width 173 height 26
copy span "RMC [PERSON_NAME]"
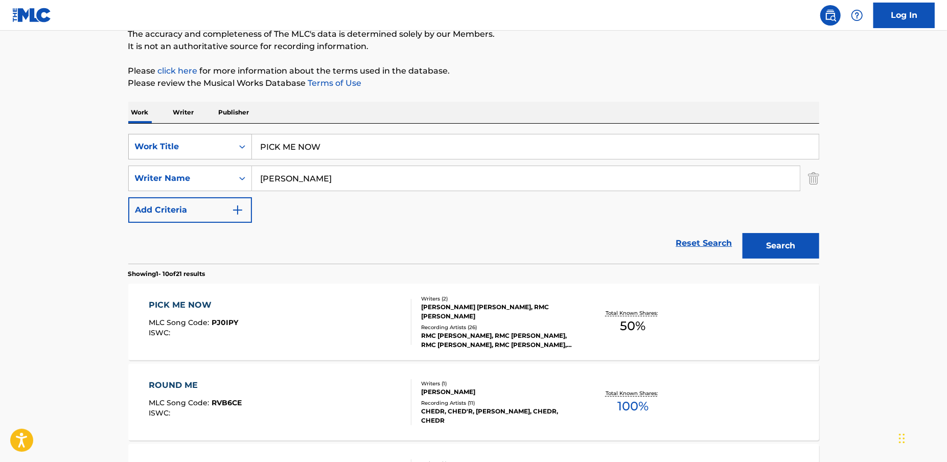
drag, startPoint x: 337, startPoint y: 151, endPoint x: 241, endPoint y: 138, distance: 96.9
click at [241, 138] on div "SearchWithCriteriaacd49c1a-499f-4873-a8b5-254cd25f6c04 Work Title PICK ME NOW" at bounding box center [473, 147] width 691 height 26
paste input "MAX STATS"
type input "MAX STATS"
click at [523, 241] on div "Reset Search Search" at bounding box center [473, 243] width 691 height 41
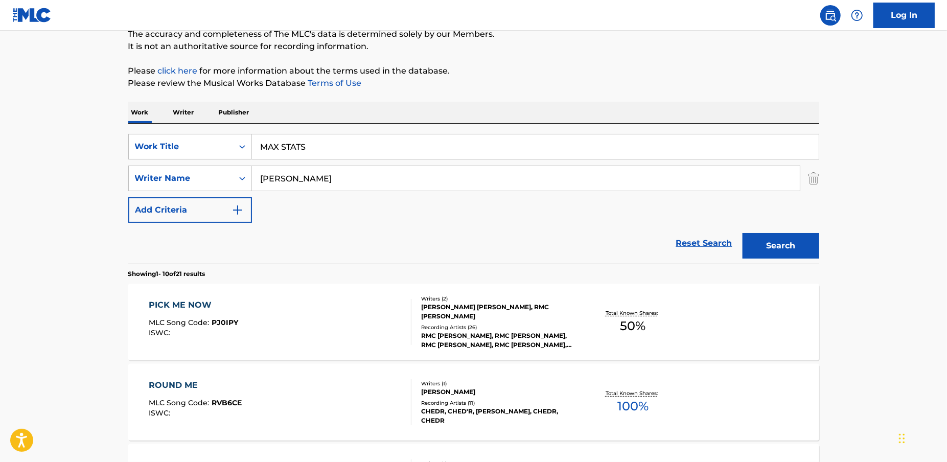
click at [792, 247] on button "Search" at bounding box center [781, 246] width 77 height 26
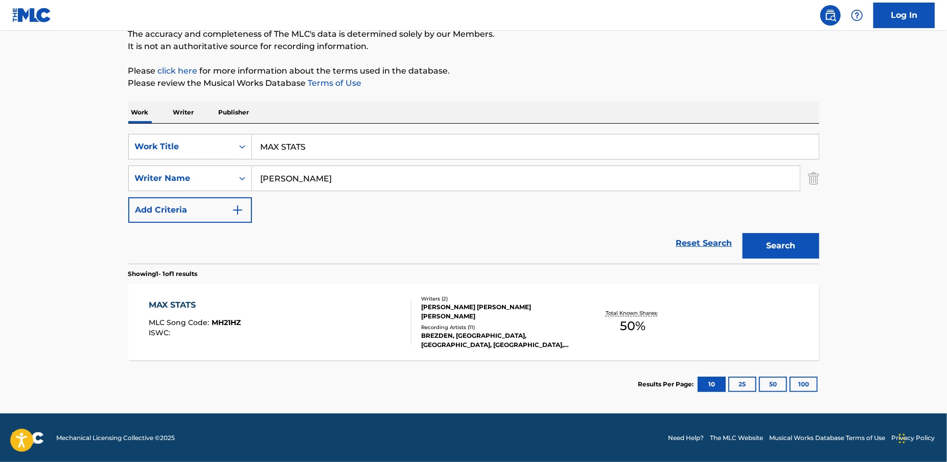
click at [255, 326] on div "MAX STATS MLC Song Code : MH21HZ ISWC :" at bounding box center [280, 322] width 263 height 46
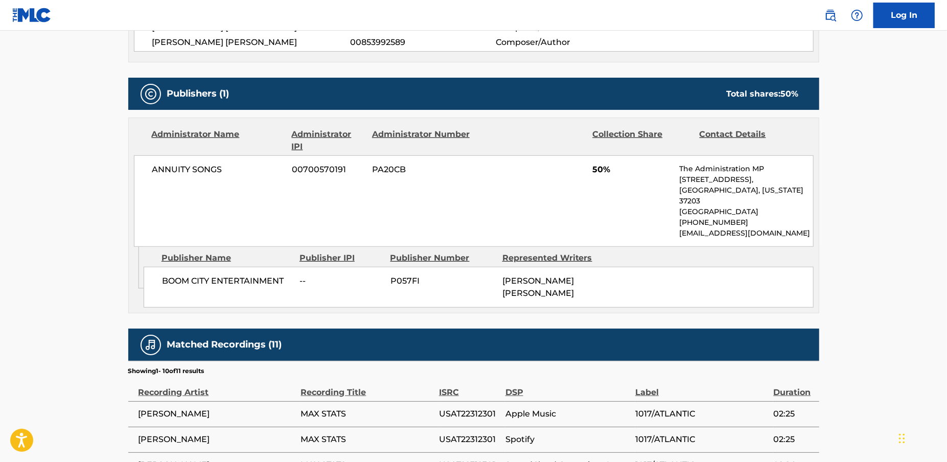
scroll to position [409, 0]
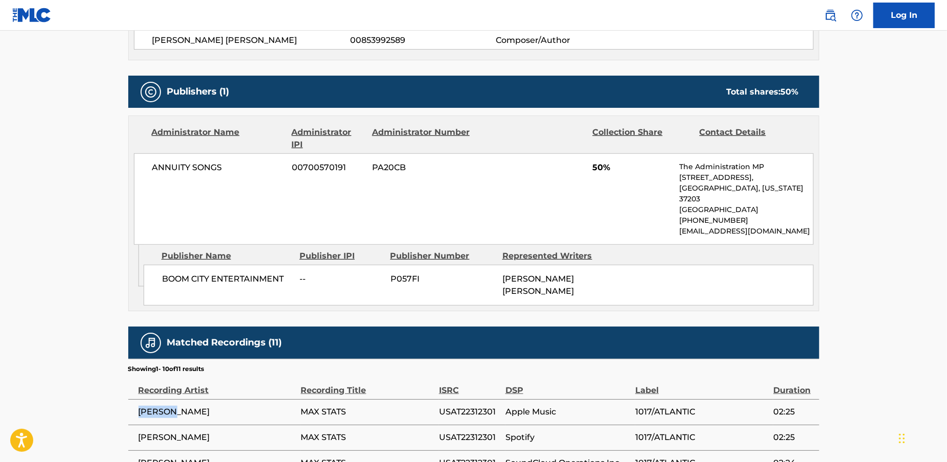
drag, startPoint x: 191, startPoint y: 395, endPoint x: 133, endPoint y: 403, distance: 58.4
click at [133, 403] on td "[PERSON_NAME]" at bounding box center [214, 412] width 173 height 26
